Goal: Transaction & Acquisition: Purchase product/service

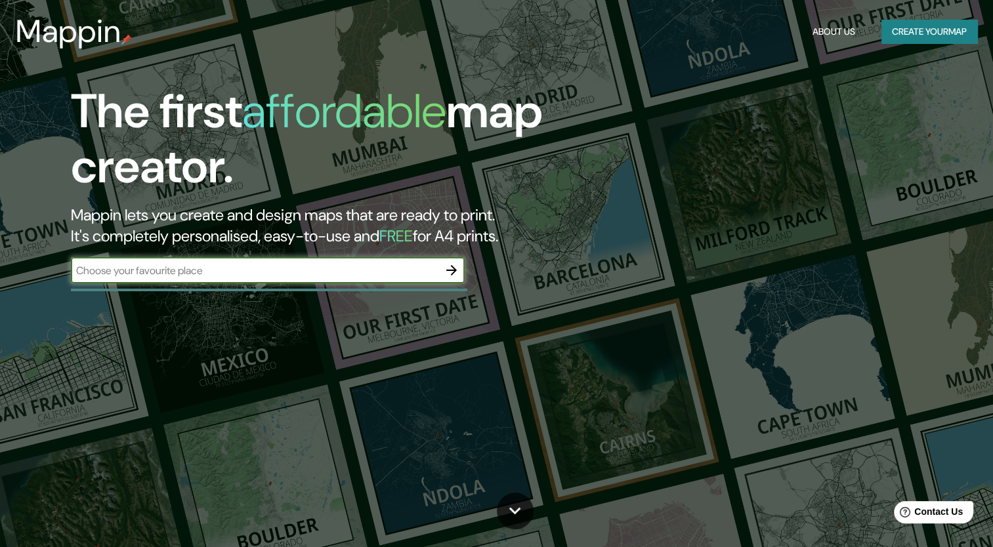
click at [273, 268] on input "text" at bounding box center [255, 270] width 368 height 15
type input "CHIHUAHUA"
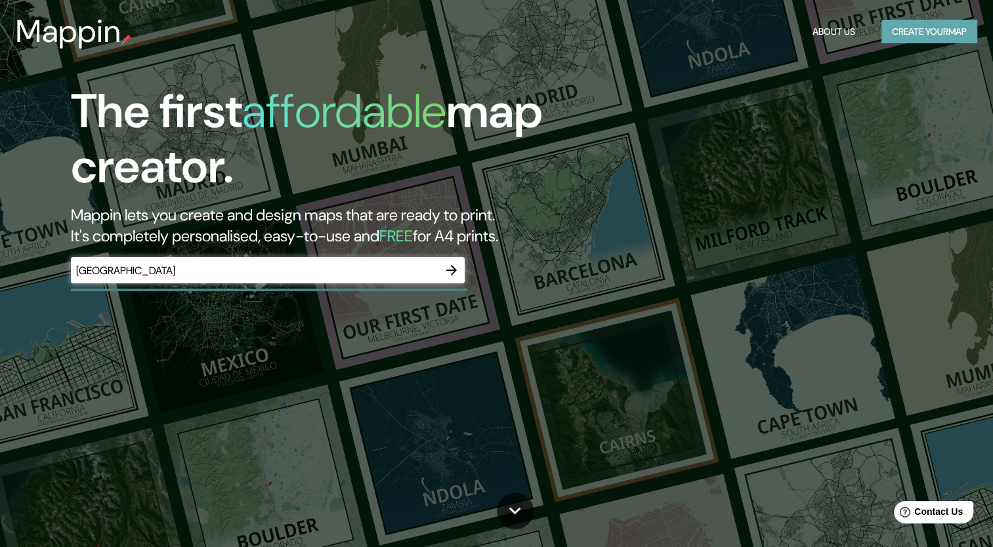
click at [892, 29] on button "Create your map" at bounding box center [929, 32] width 96 height 24
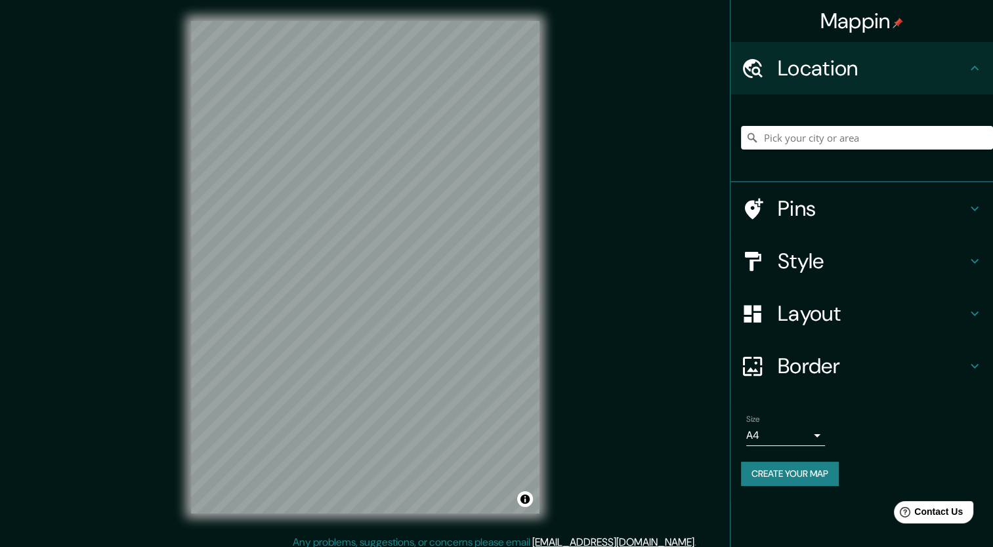
click at [117, 470] on div "Mappin Location Pins Style Layout Border Choose a border. Hint : you can make l…" at bounding box center [496, 278] width 993 height 556
click at [816, 477] on button "Create your map" at bounding box center [790, 474] width 98 height 24
click at [556, 392] on div "© Mapbox © OpenStreetMap Improve this map" at bounding box center [365, 267] width 390 height 535
click at [575, 222] on div "Mappin Location Pins Style Layout Border Choose a border. Hint : you can make l…" at bounding box center [496, 278] width 993 height 556
click at [543, 322] on div "© Mapbox © OpenStreetMap Improve this map" at bounding box center [365, 267] width 390 height 535
